Goal: Check status: Check status

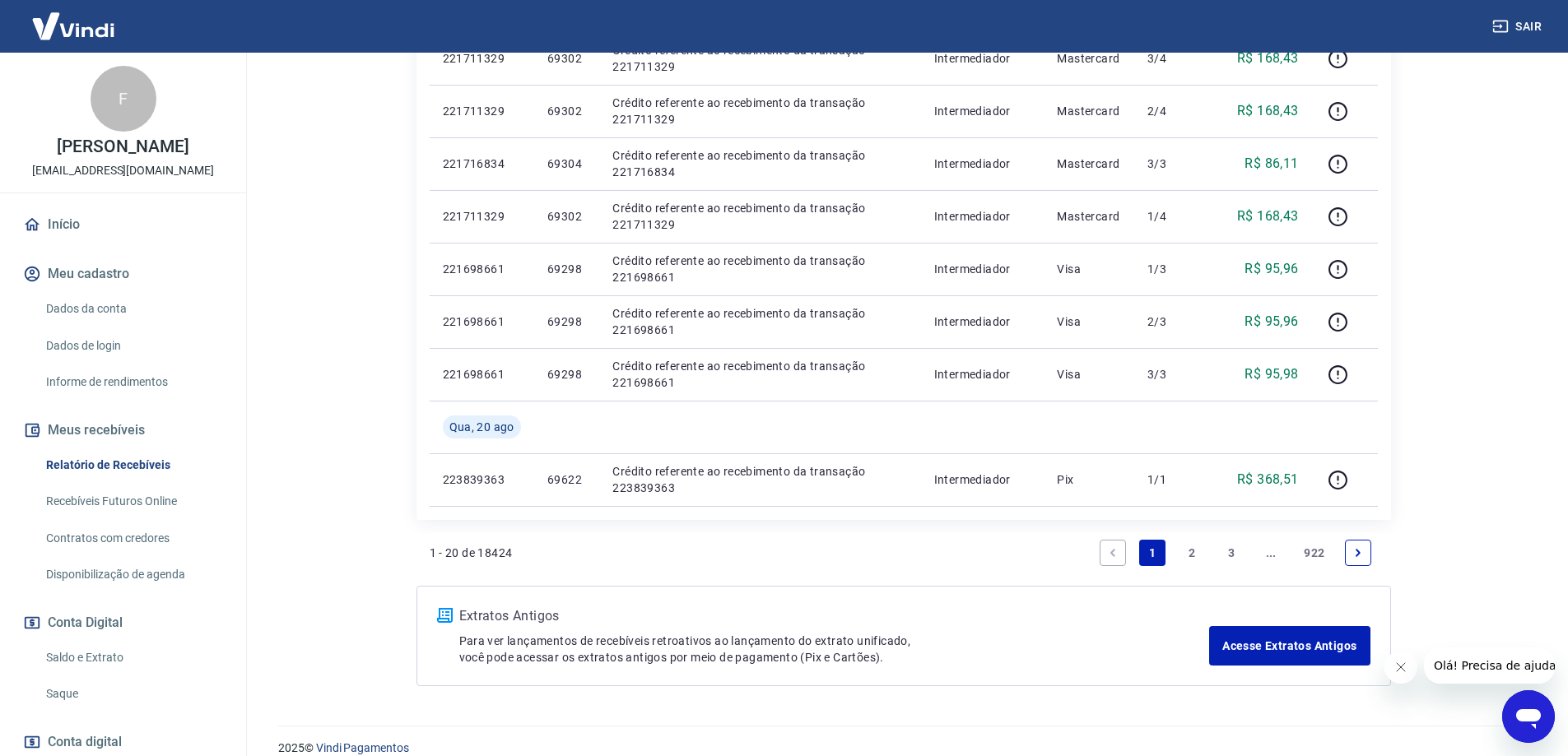
scroll to position [1090, 0]
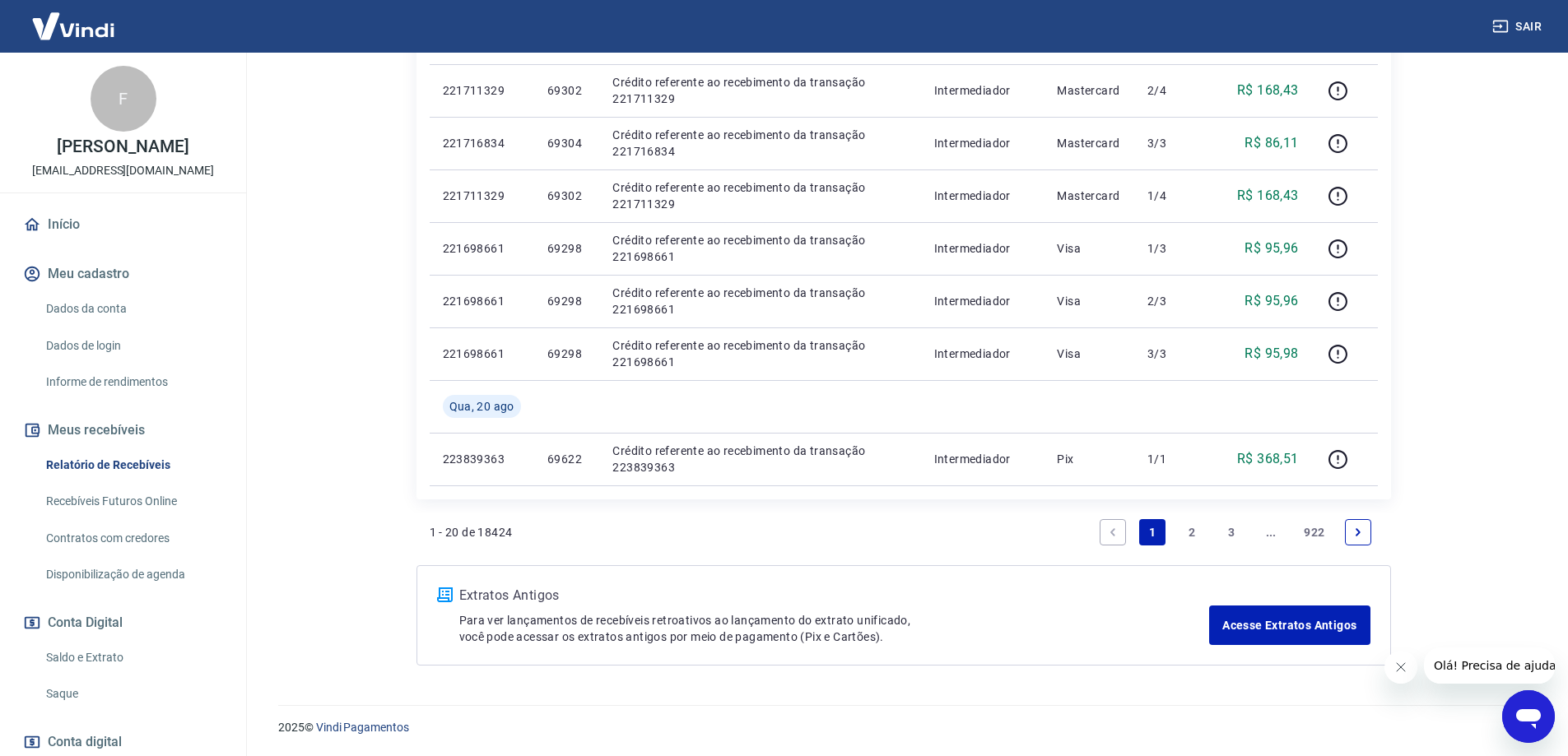
click at [1191, 537] on link "2" at bounding box center [1192, 532] width 27 height 27
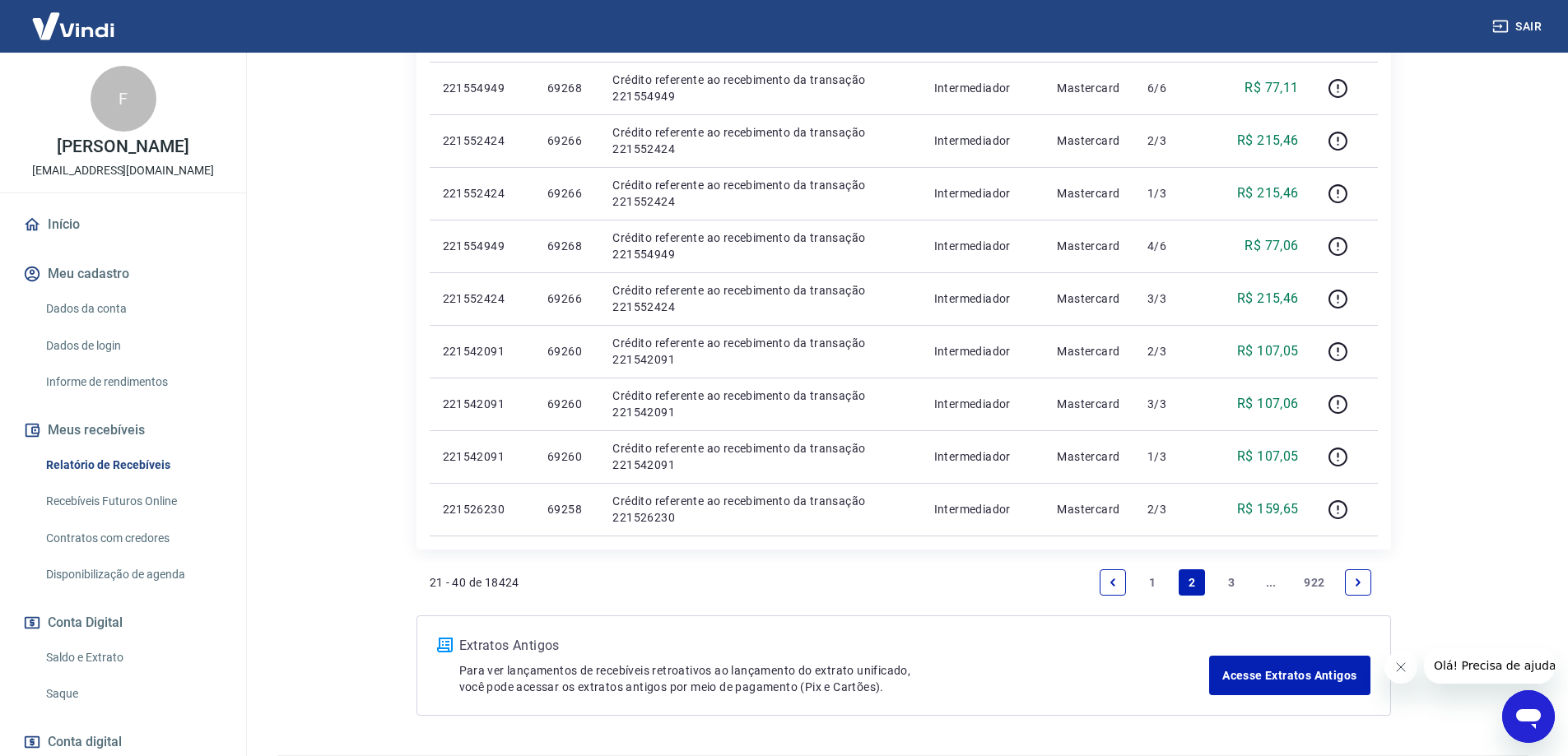
scroll to position [1037, 0]
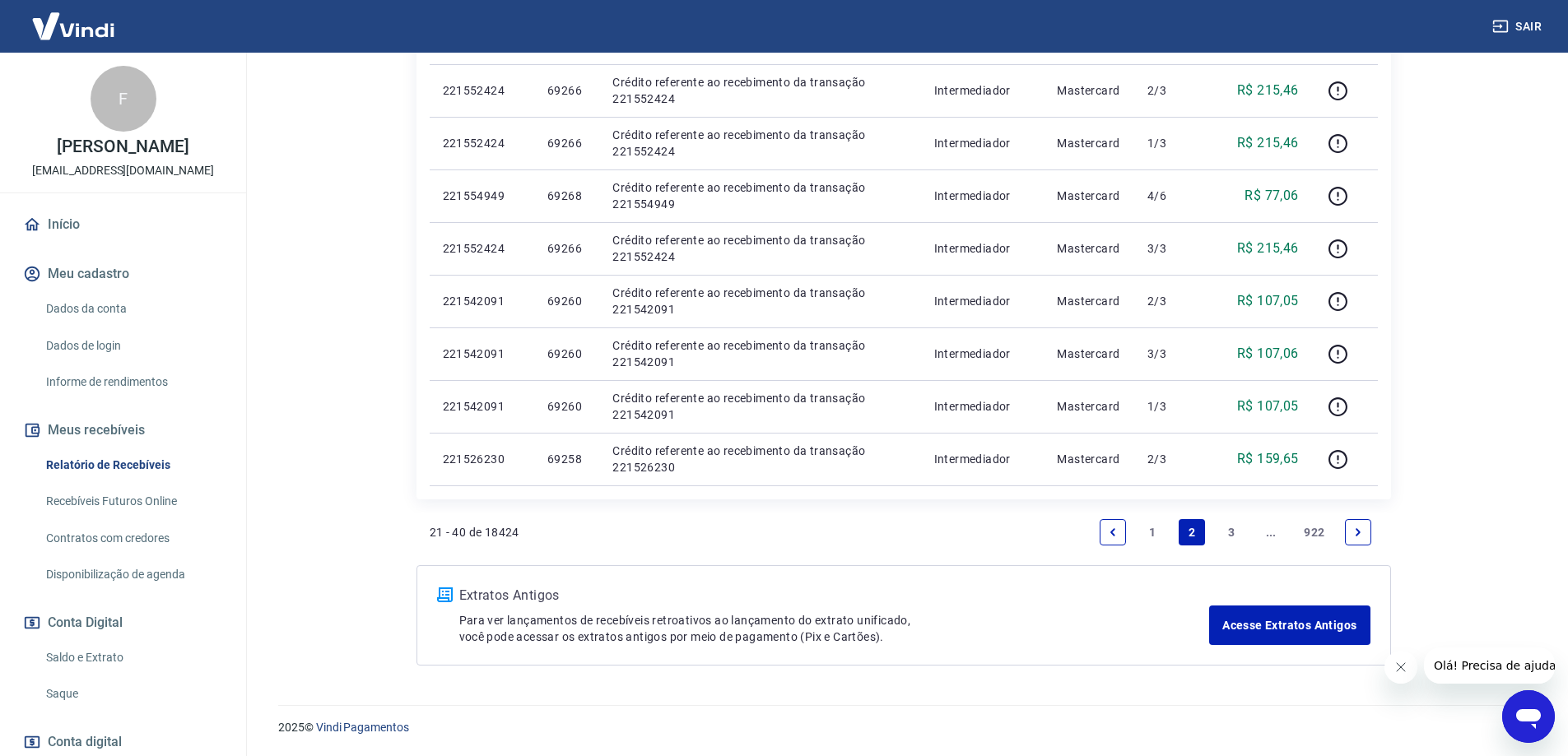
click at [1232, 532] on link "3" at bounding box center [1232, 532] width 27 height 27
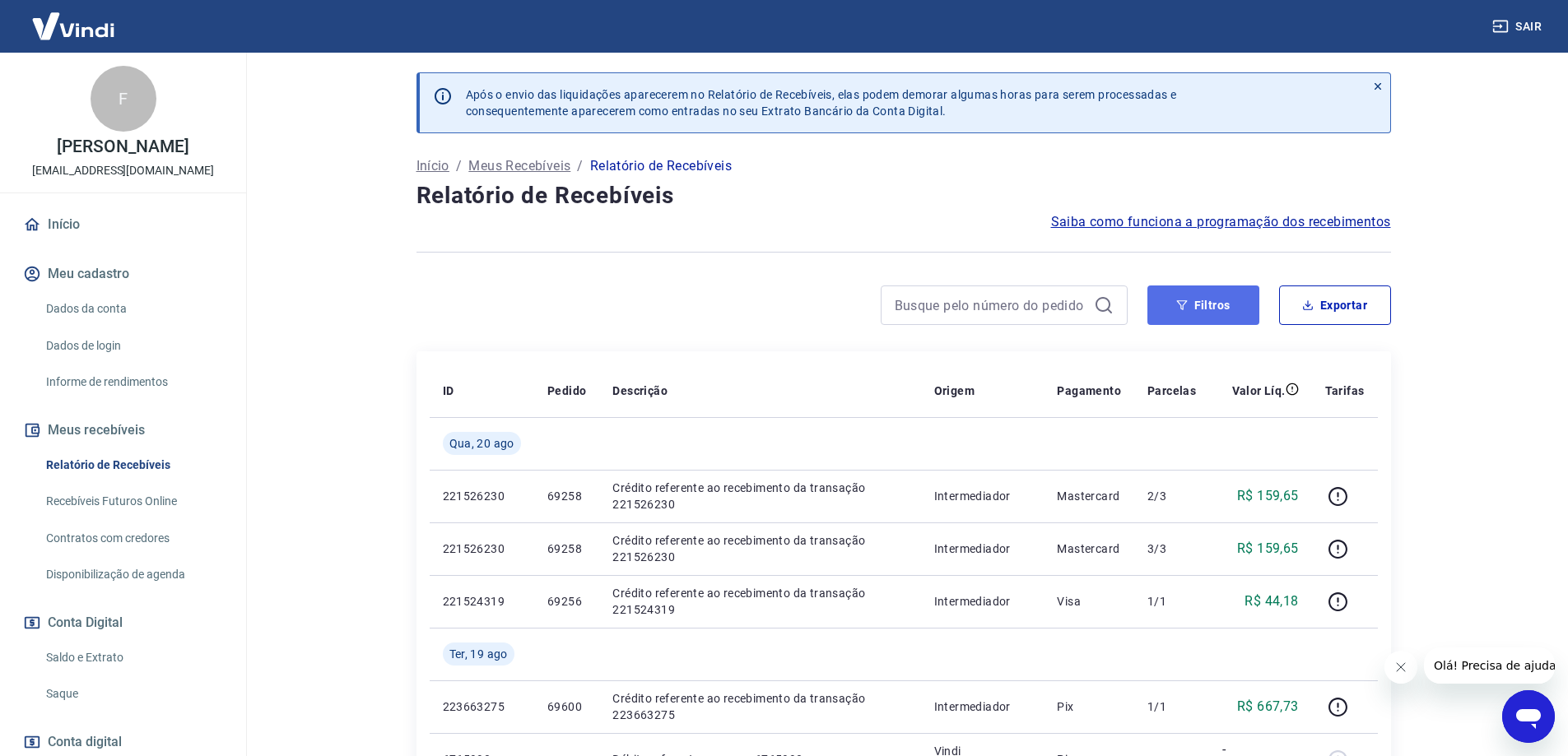
click at [1212, 309] on button "Filtros" at bounding box center [1203, 305] width 112 height 39
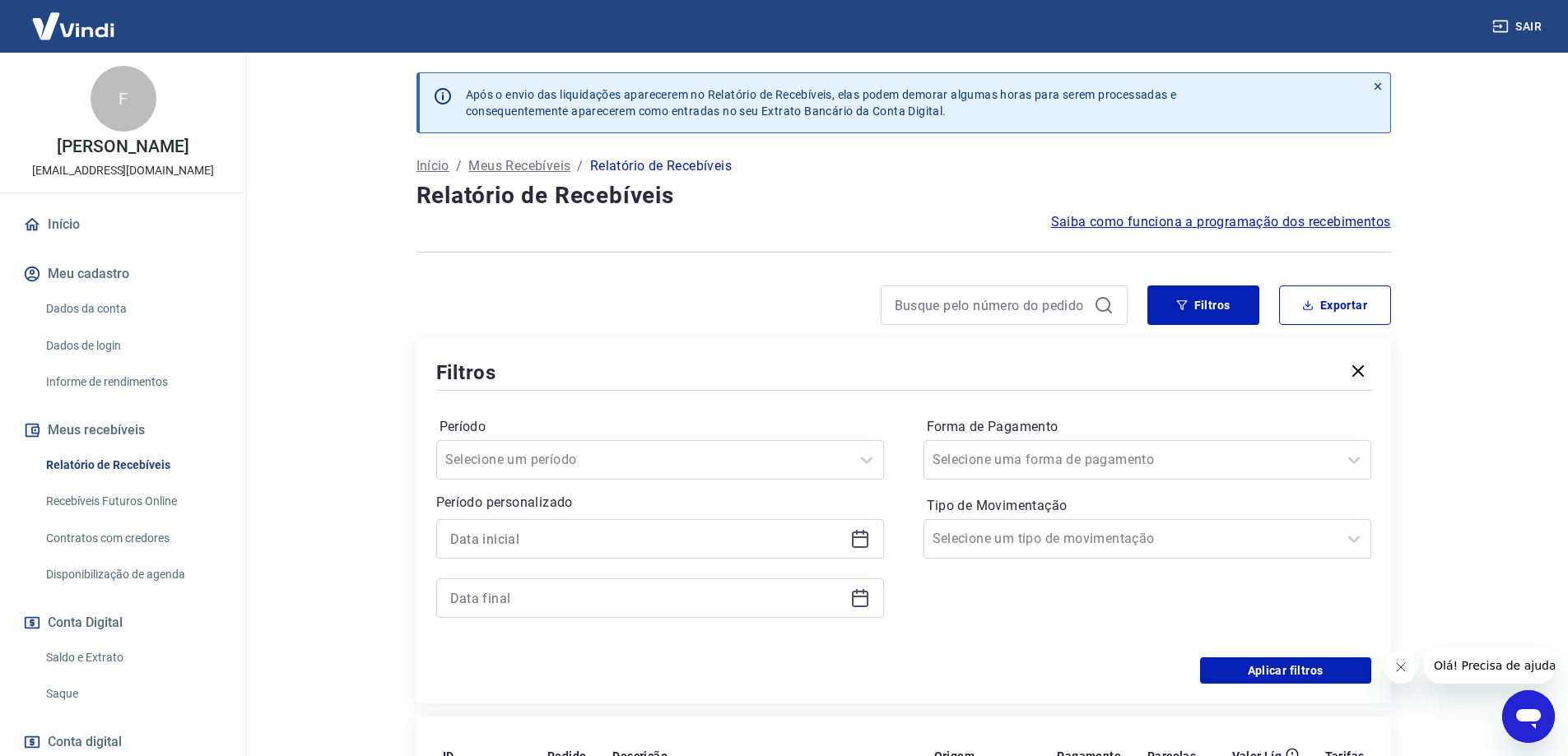
click at [847, 541] on div at bounding box center [660, 538] width 448 height 39
click at [855, 541] on icon at bounding box center [860, 539] width 20 height 20
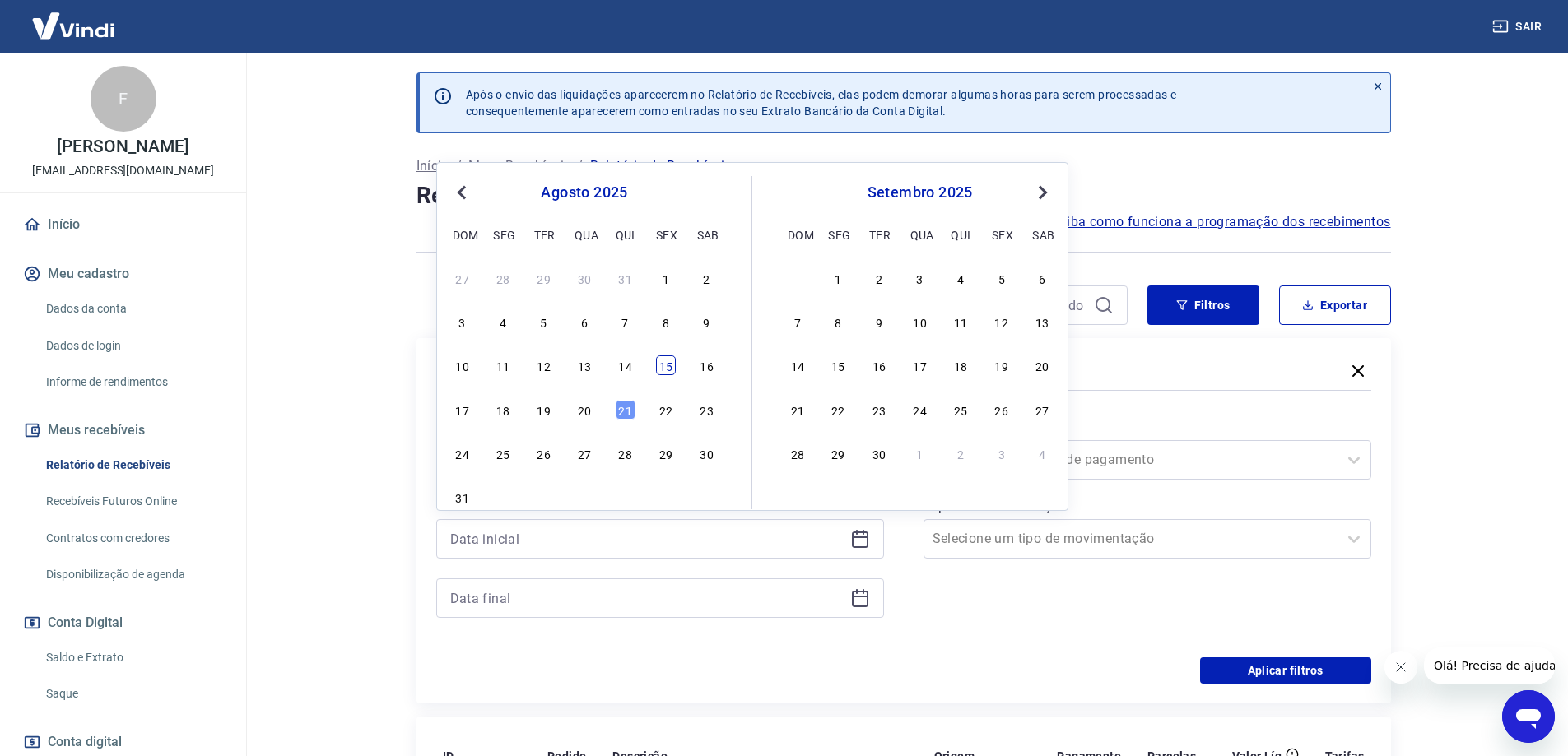
click at [665, 367] on div "15" at bounding box center [666, 365] width 20 height 20
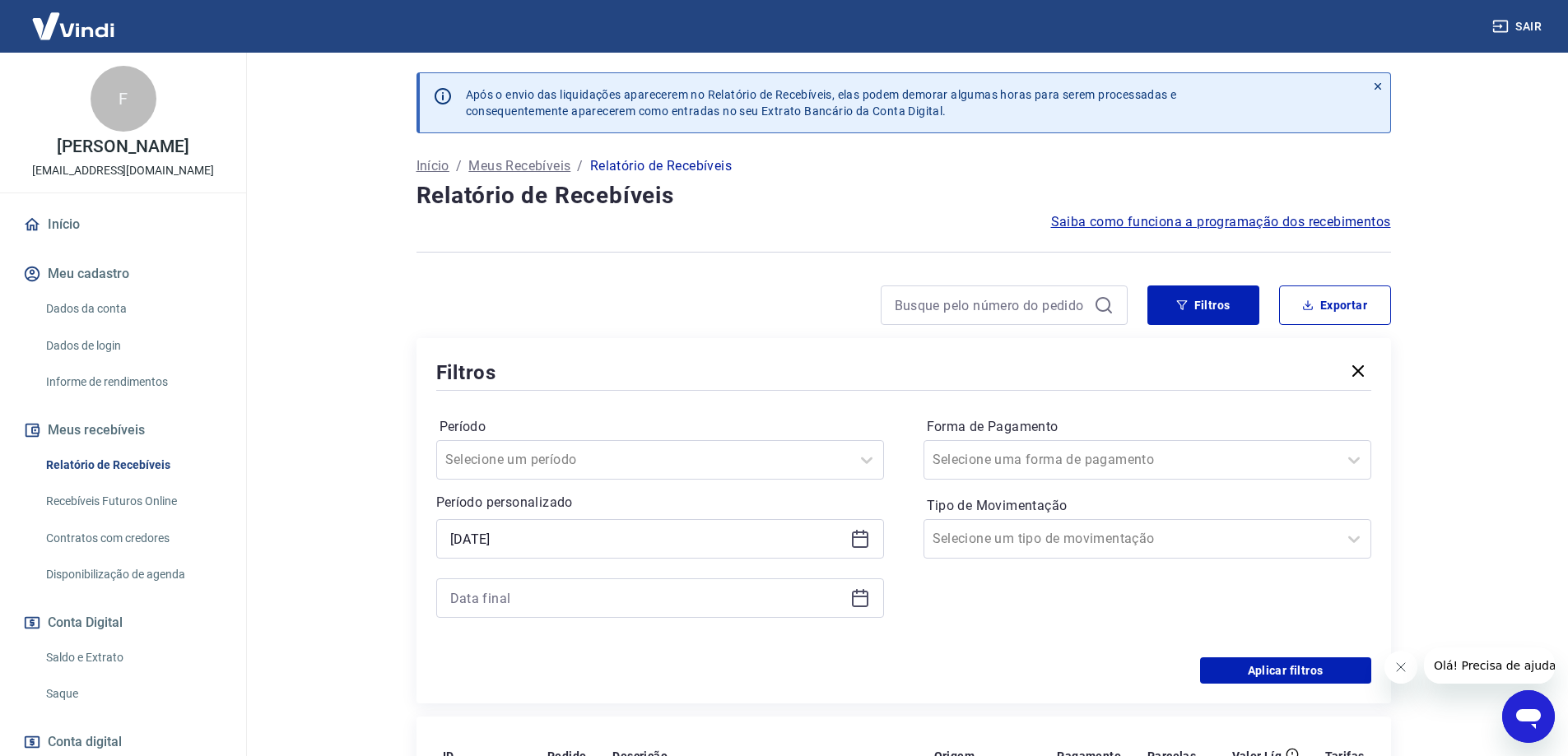
type input "[DATE]"
click at [856, 599] on icon at bounding box center [860, 598] width 20 height 20
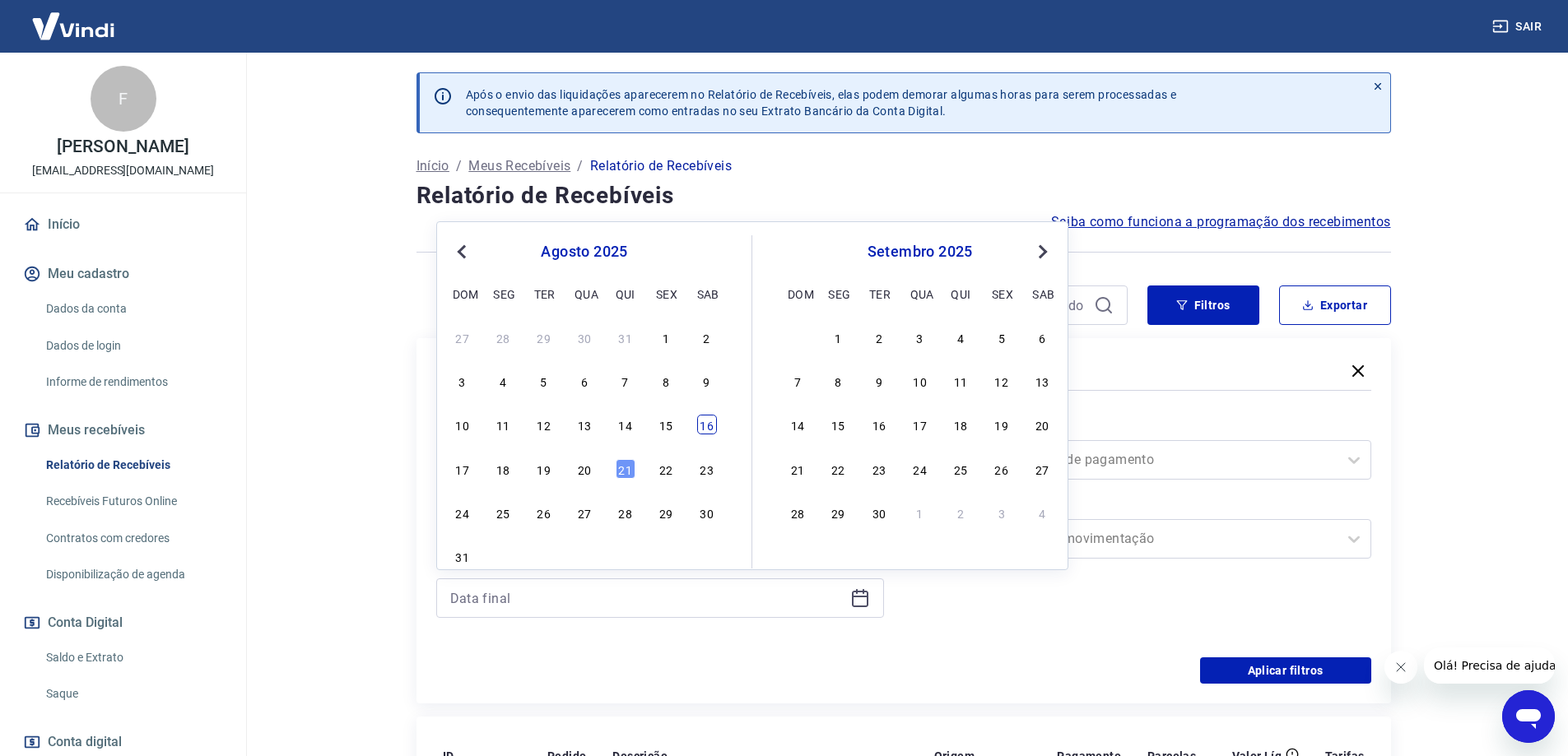
click at [710, 423] on div "16" at bounding box center [707, 425] width 20 height 20
type input "[DATE]"
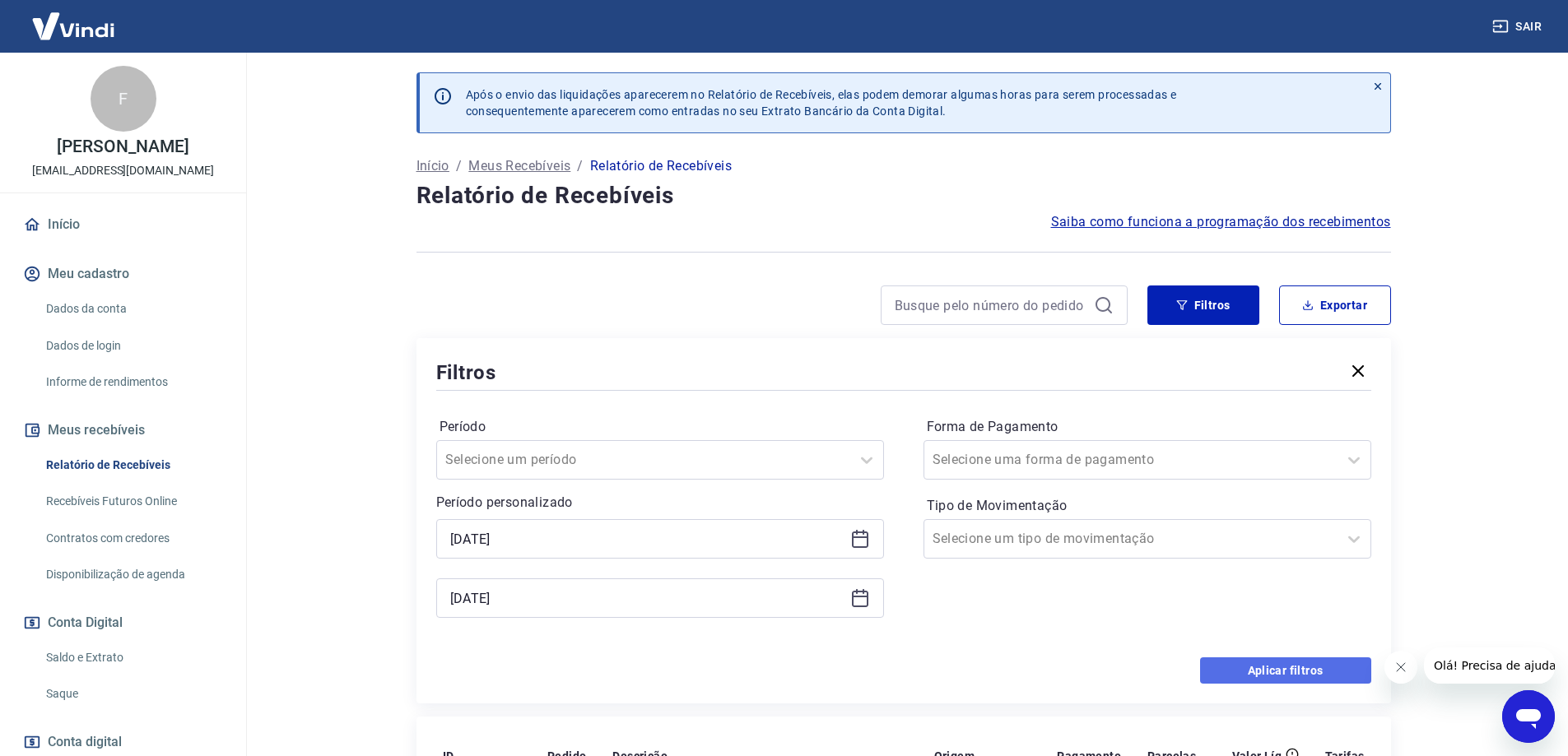
click at [1320, 673] on button "Aplicar filtros" at bounding box center [1285, 671] width 171 height 27
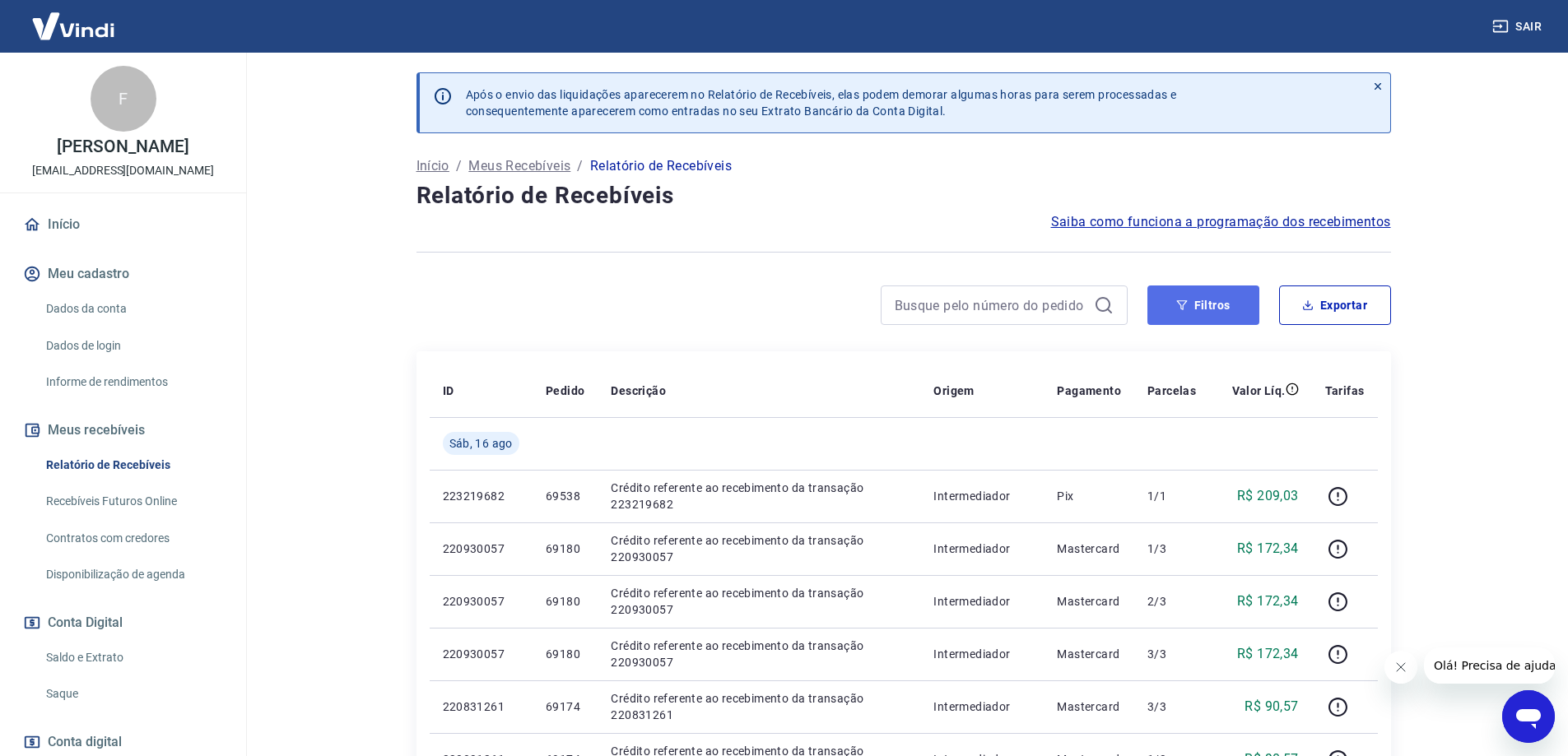
click at [1191, 310] on button "Filtros" at bounding box center [1203, 305] width 112 height 39
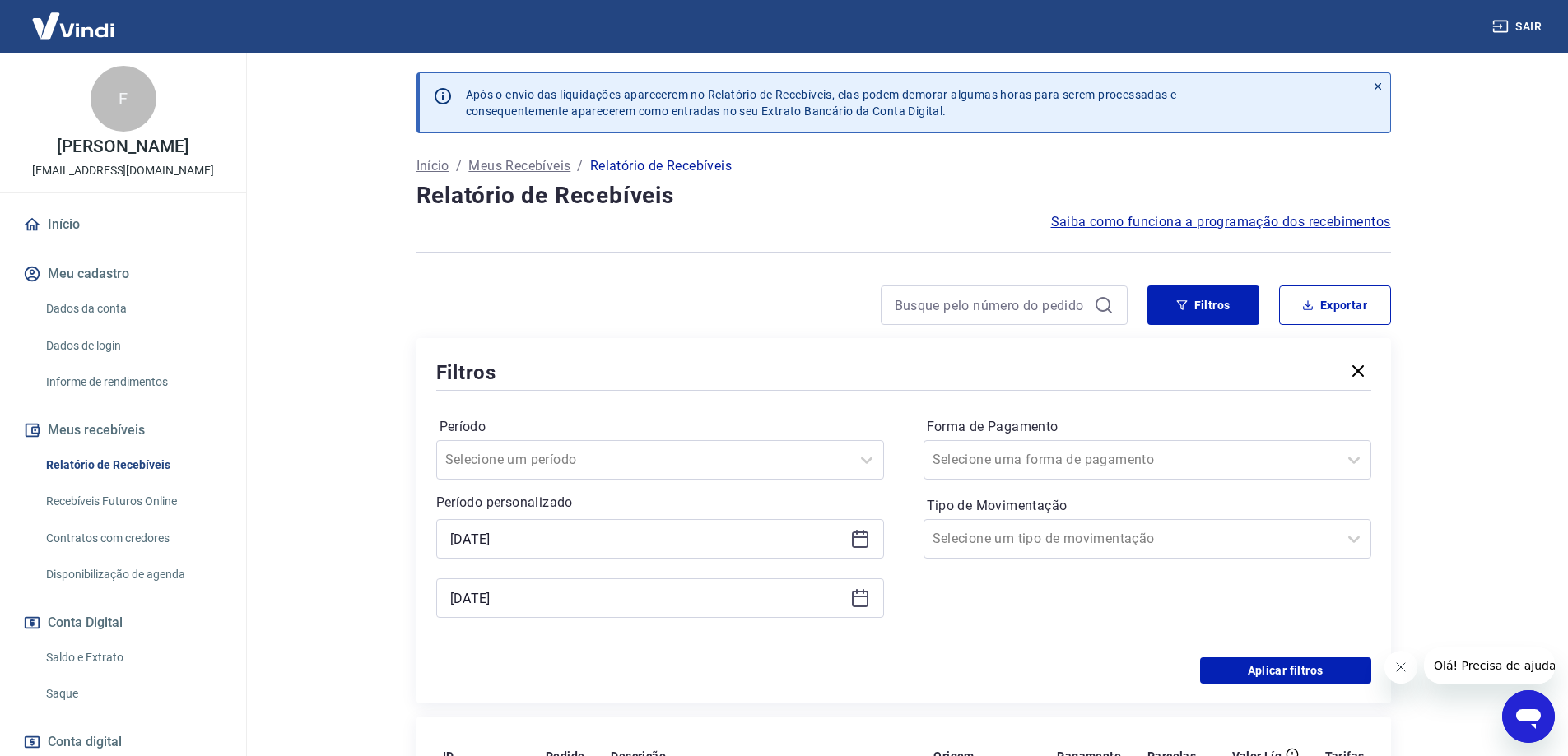
click at [862, 540] on icon at bounding box center [860, 539] width 20 height 20
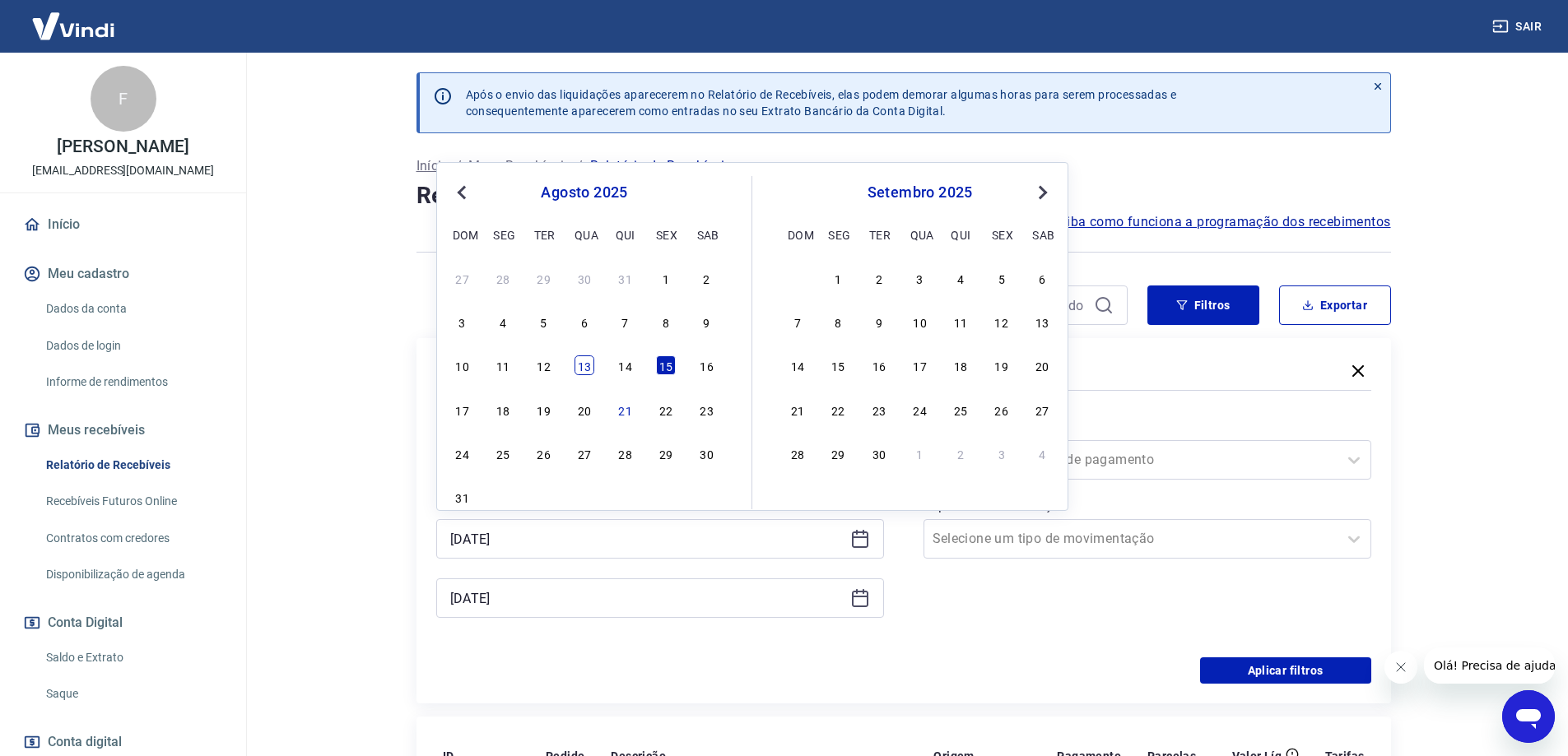
click at [579, 370] on div "13" at bounding box center [584, 365] width 20 height 20
type input "[DATE]"
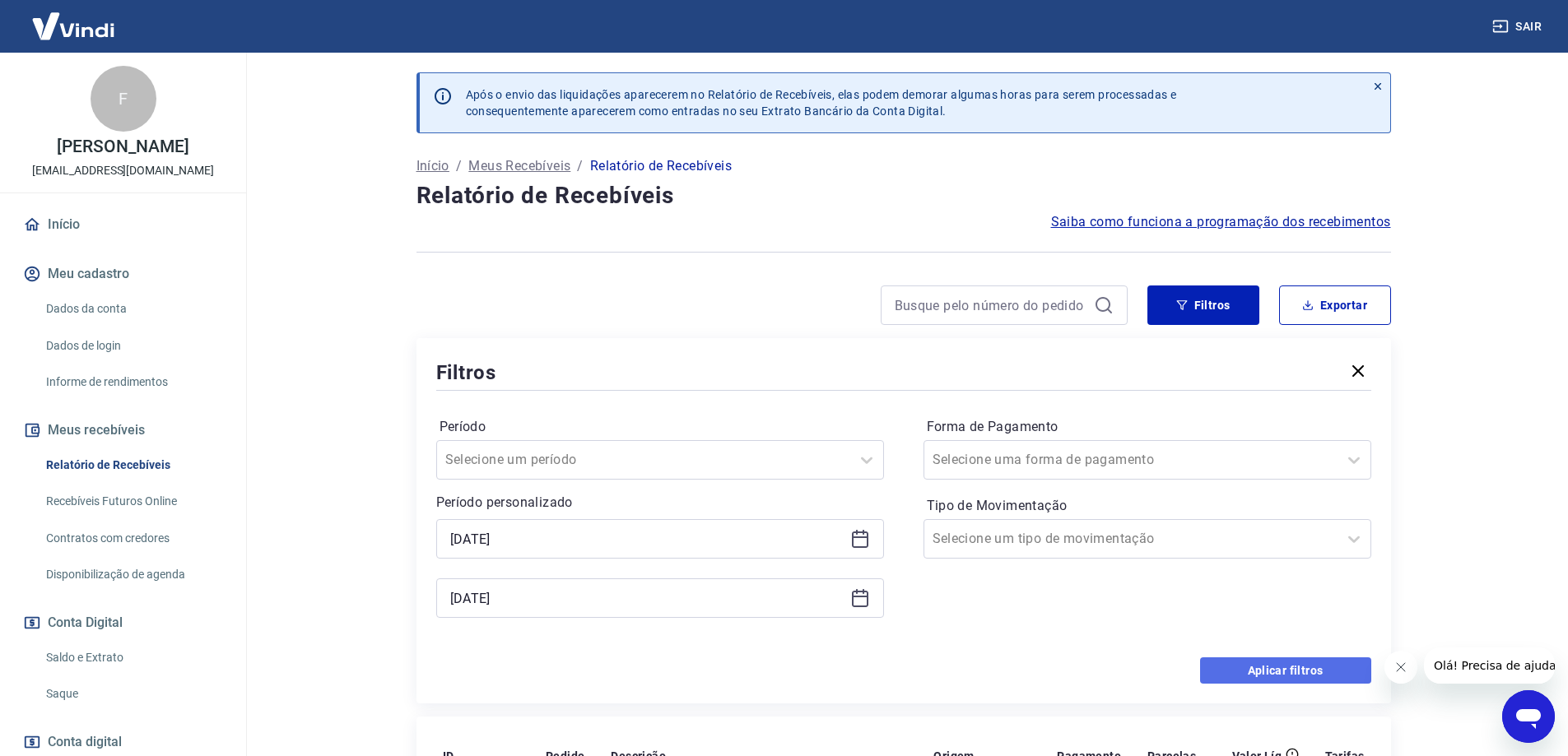
click at [1261, 678] on button "Aplicar filtros" at bounding box center [1285, 671] width 171 height 27
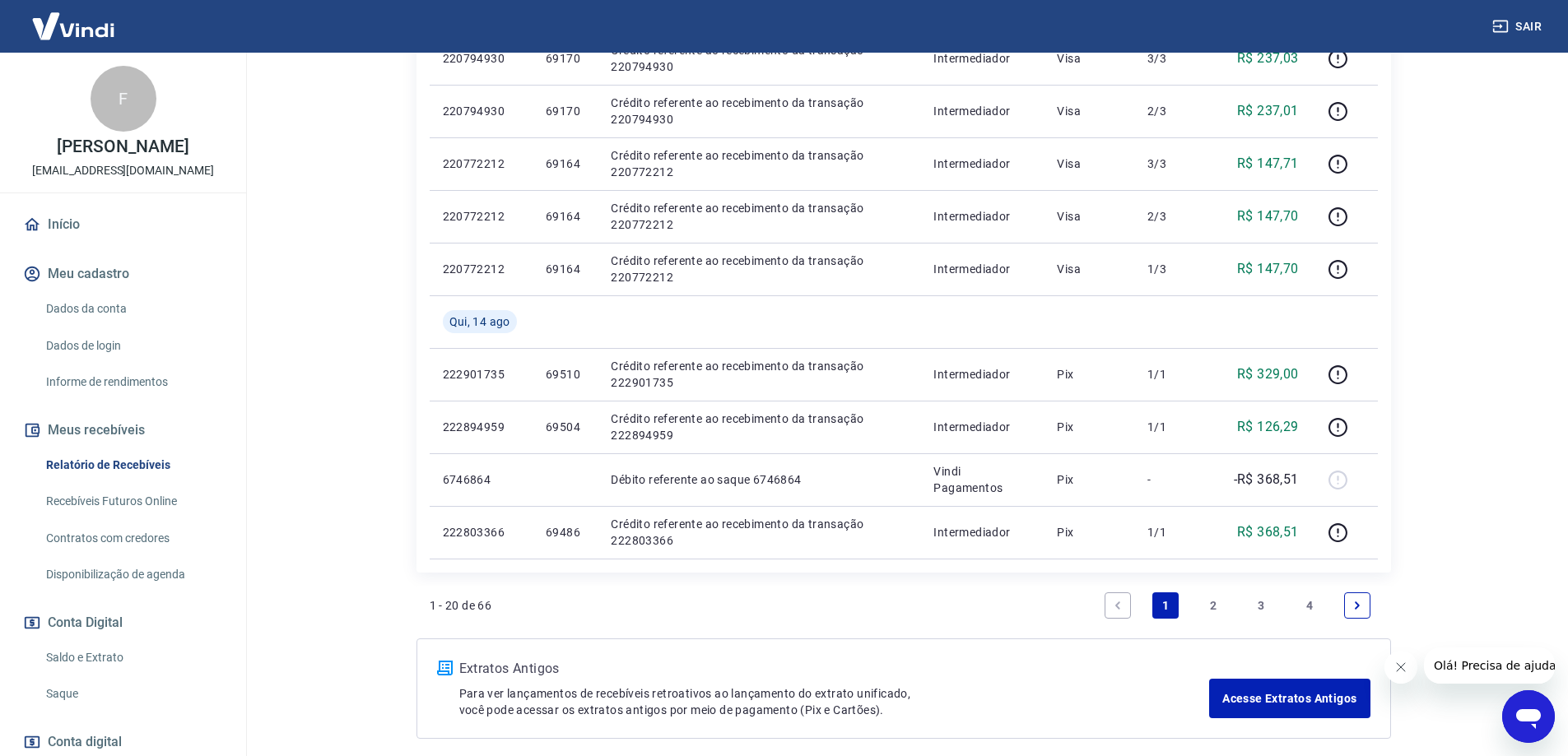
scroll to position [1142, 0]
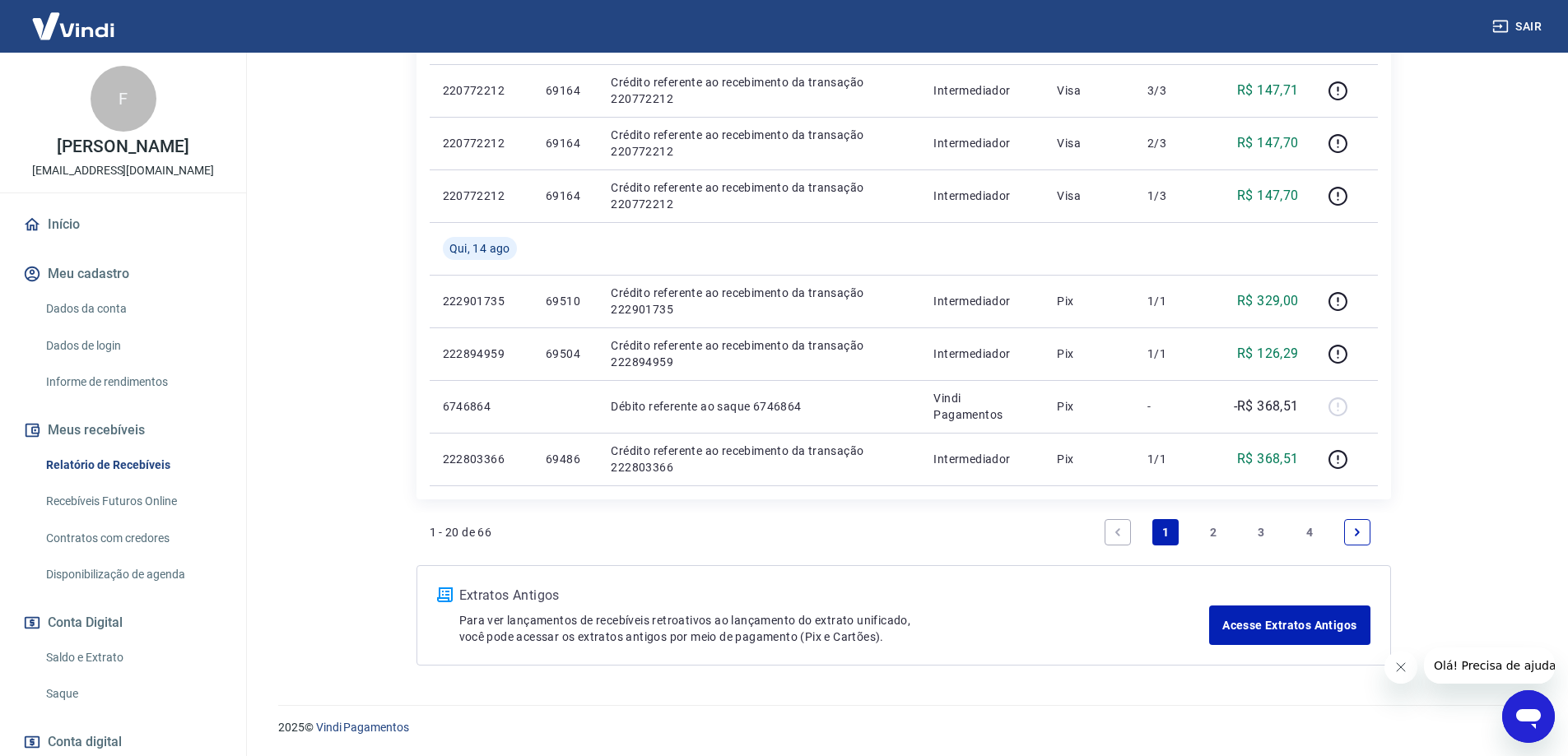
click at [1314, 534] on link "4" at bounding box center [1310, 532] width 27 height 27
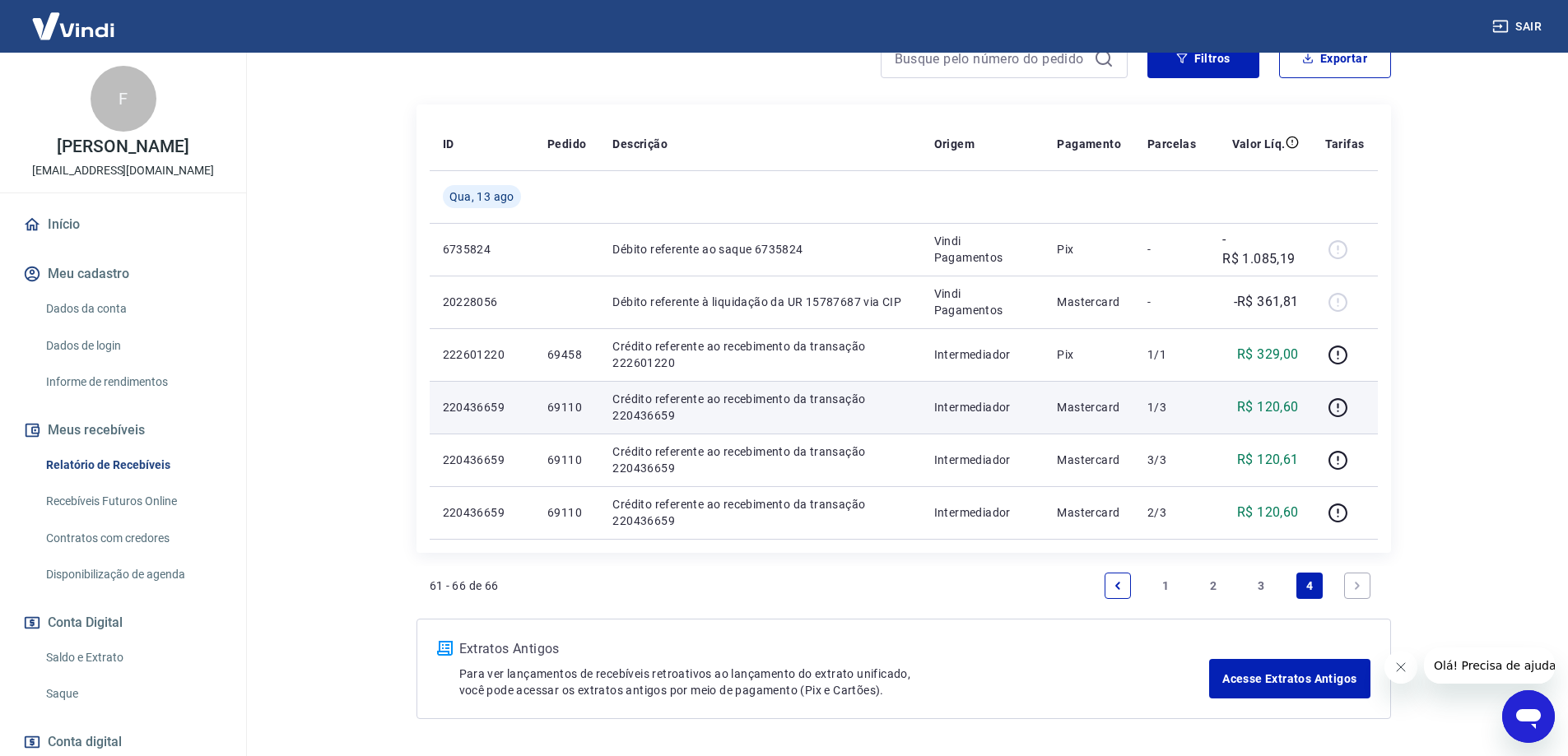
scroll to position [300, 0]
